Goal: Find contact information: Find contact information

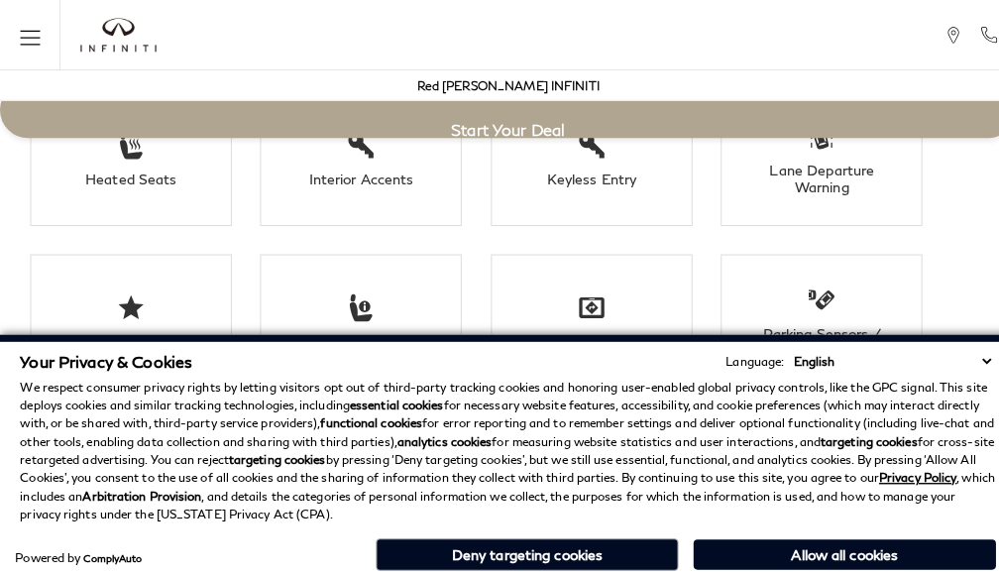
click at [446, 375] on p "We respect consumer privacy rights by letting visitors opt out of third-party t…" at bounding box center [499, 443] width 959 height 143
click at [446, 533] on button "Deny targeting cookies" at bounding box center [518, 545] width 297 height 32
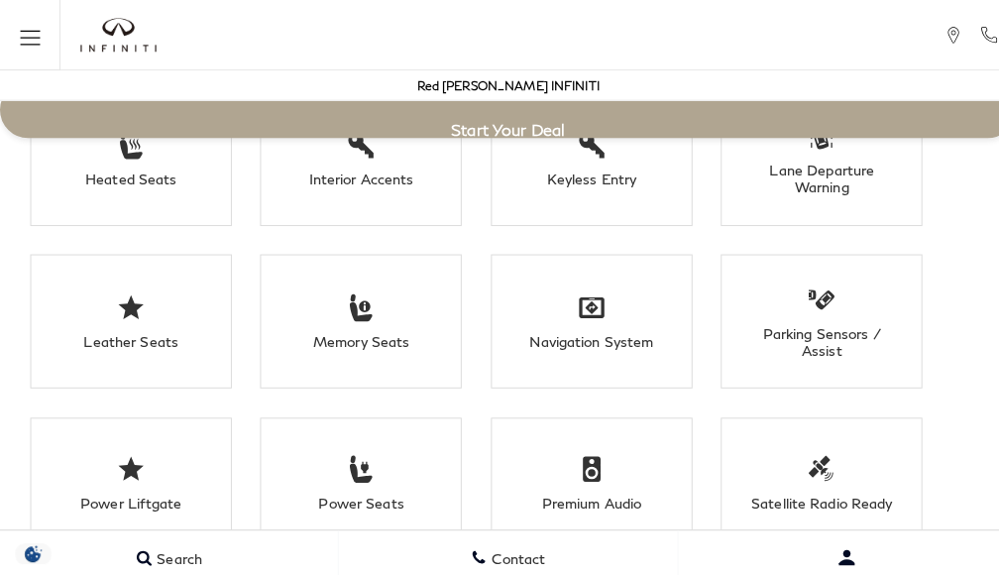
click at [585, 97] on div "Red [PERSON_NAME] INFINITI" at bounding box center [499, 84] width 979 height 30
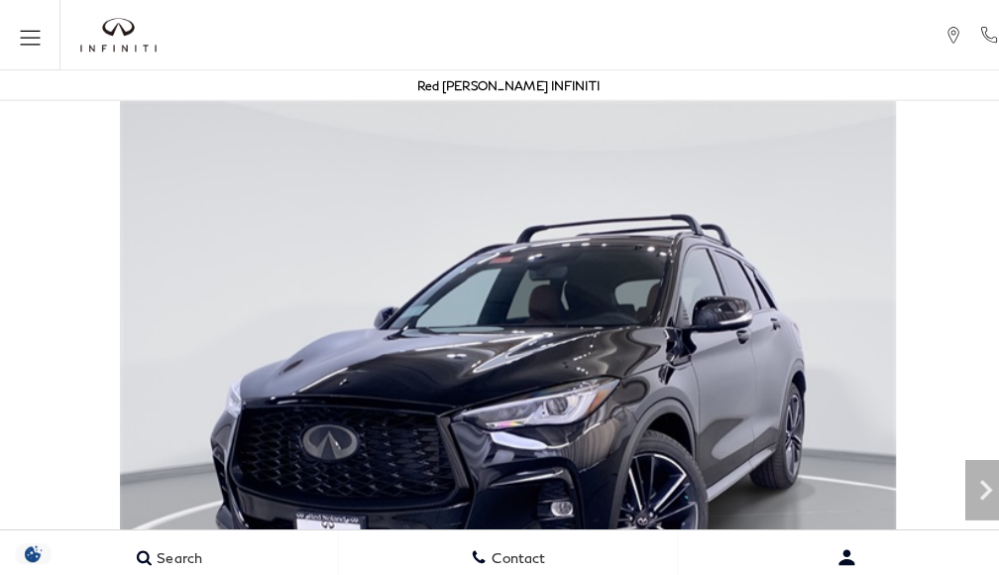
scroll to position [4151, 0]
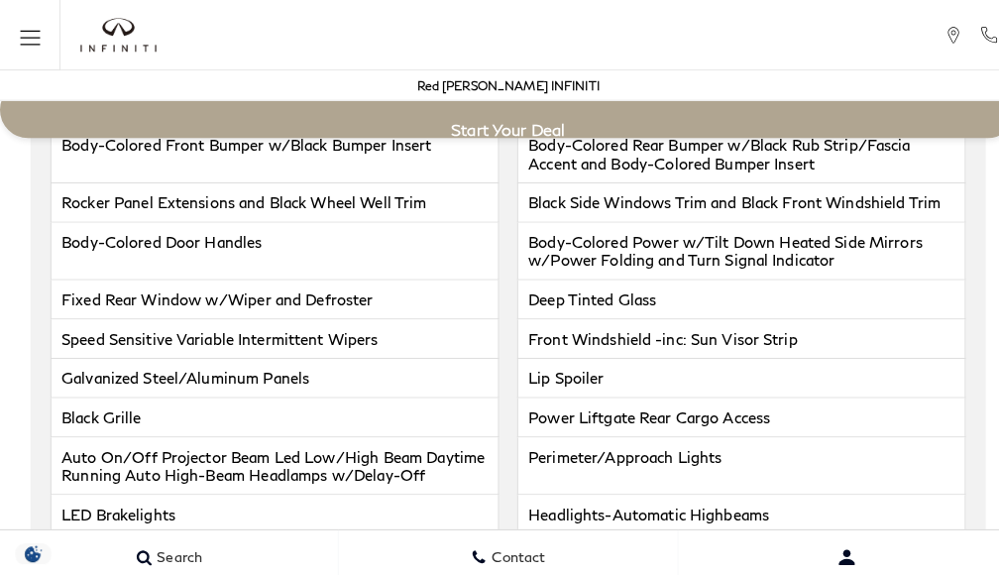
click at [495, 196] on section "Basic Info Exterior: BLACK OBSIDIAN" at bounding box center [499, 291] width 999 height 4202
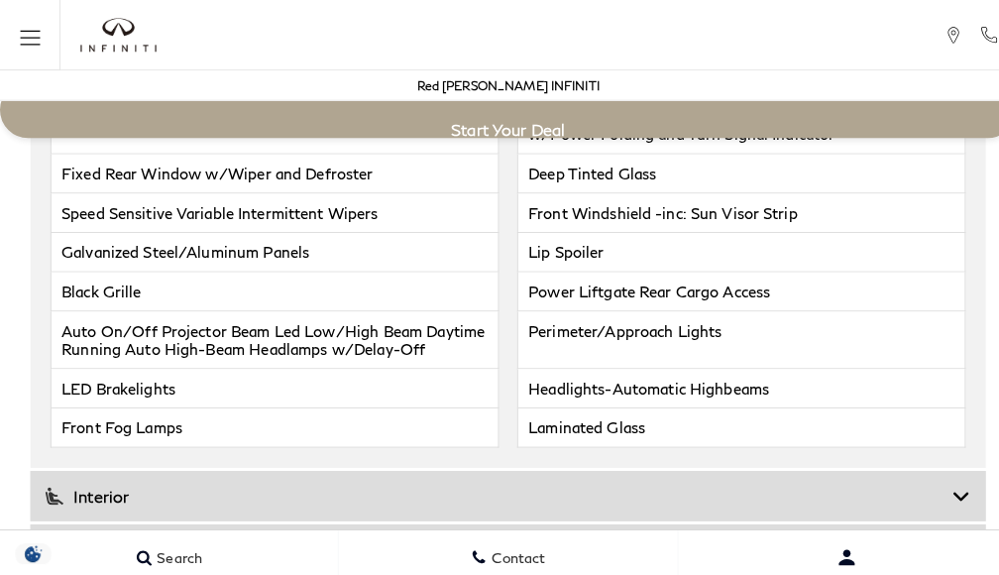
scroll to position [3578, 0]
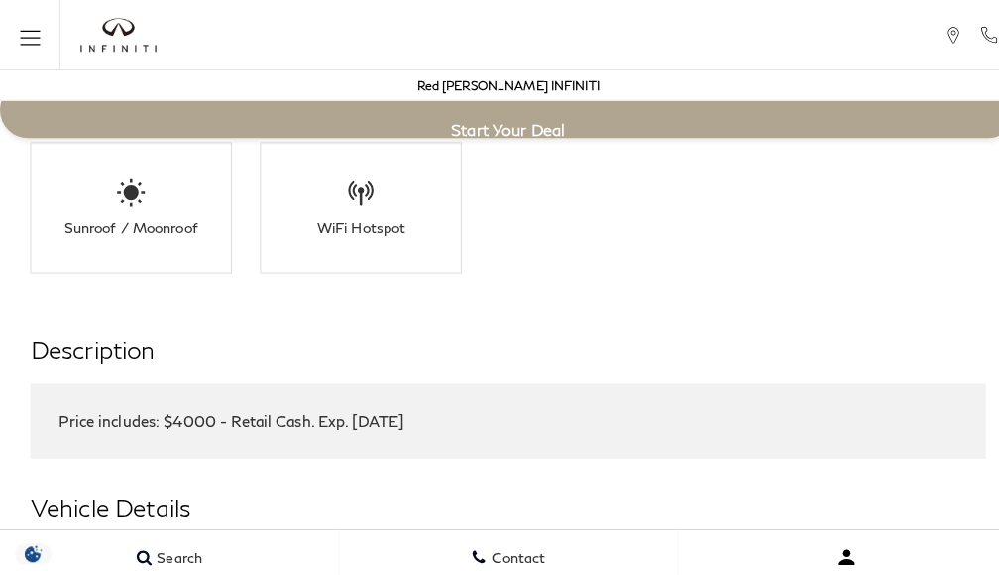
click link "Call sales Phone Number 719-215-8318" at bounding box center [0, 0] width 0 height 0
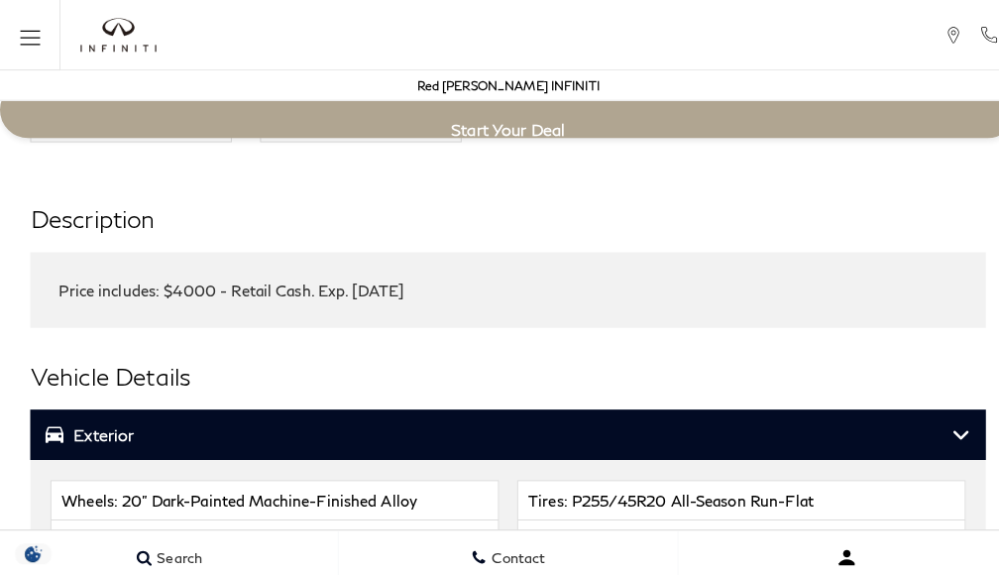
scroll to position [3712, 0]
